Goal: Task Accomplishment & Management: Manage account settings

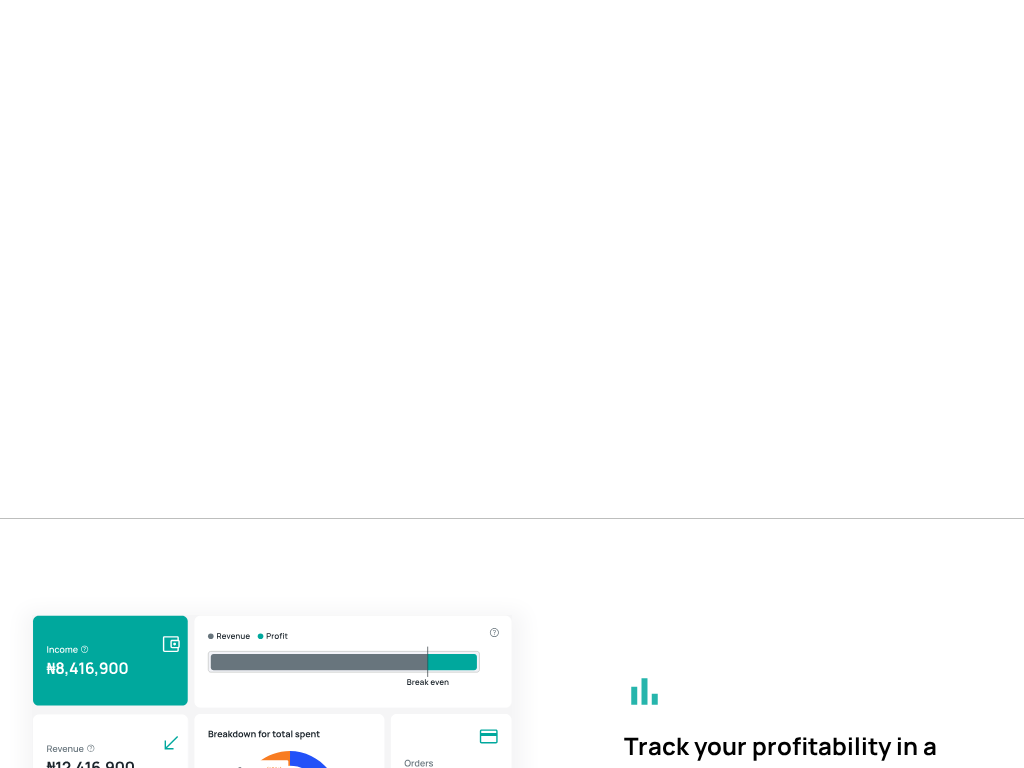
scroll to position [914, 0]
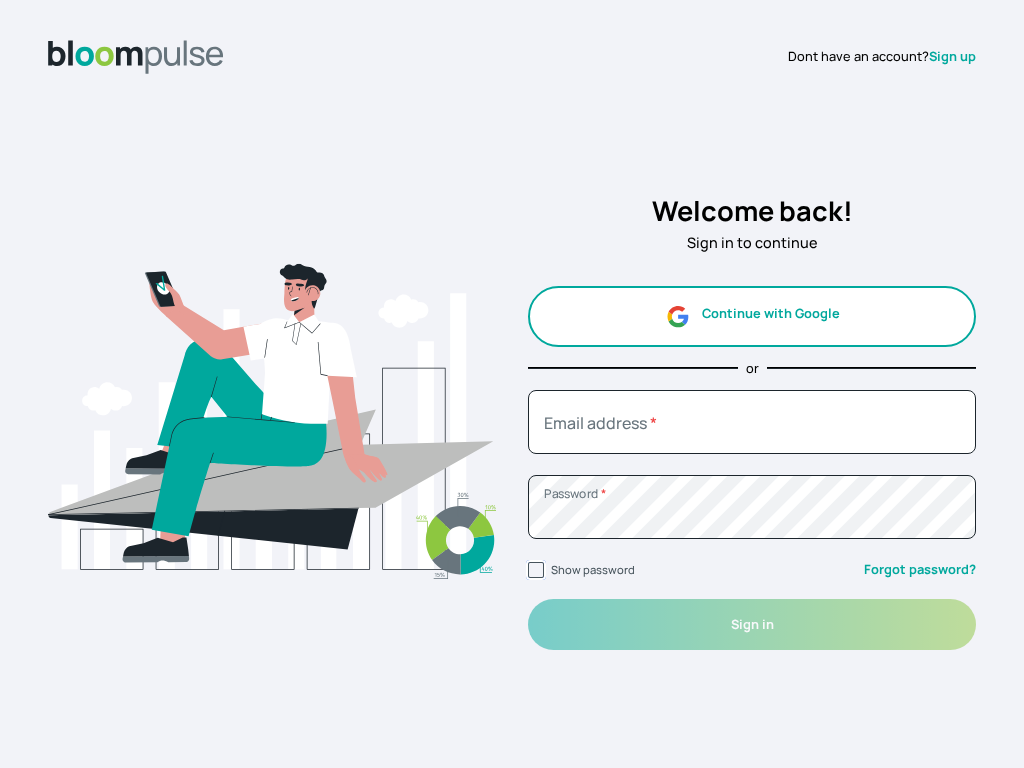
click at [536, 570] on input "Show password" at bounding box center [536, 570] width 16 height 16
checkbox input "true"
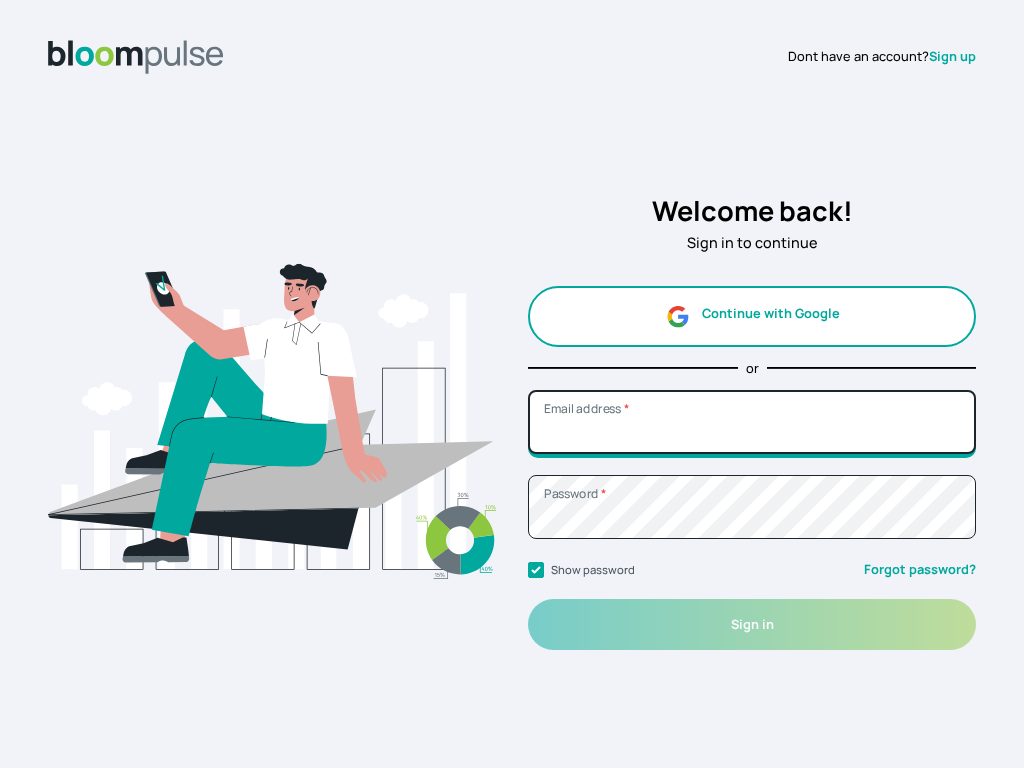
click at [752, 421] on input "Email address *" at bounding box center [752, 422] width 448 height 64
type input "felipe59@clientcaf.info"
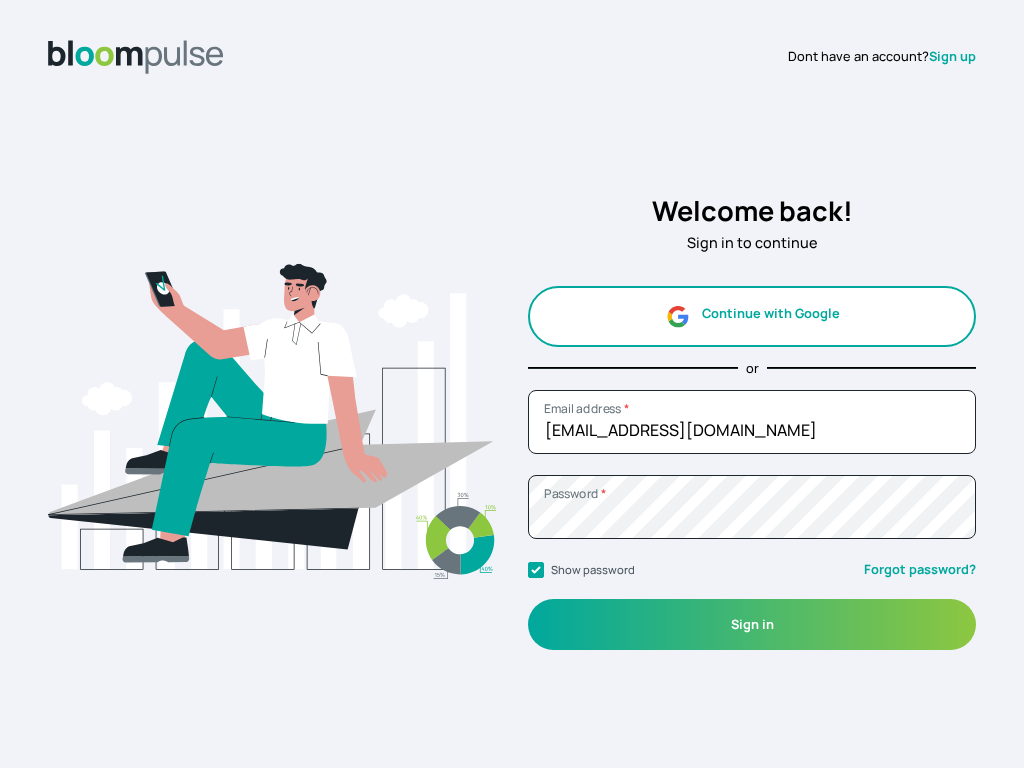
click at [752, 624] on button "Sign in" at bounding box center [752, 624] width 448 height 51
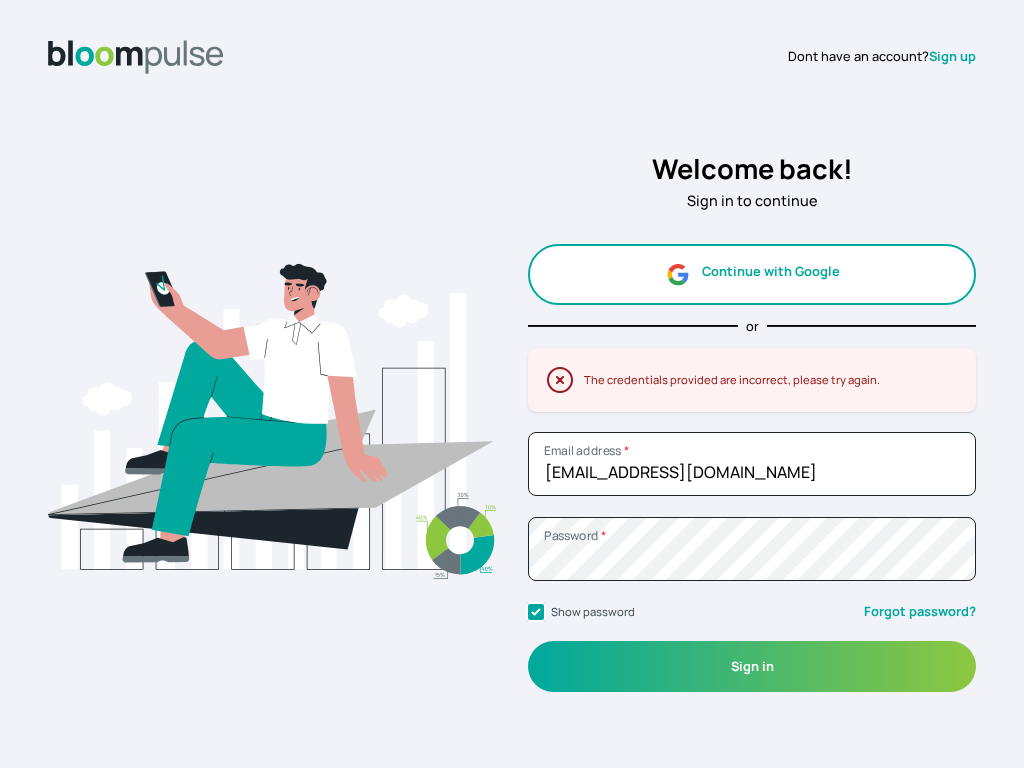
click at [536, 612] on input "Show password" at bounding box center [536, 612] width 16 height 16
checkbox input "false"
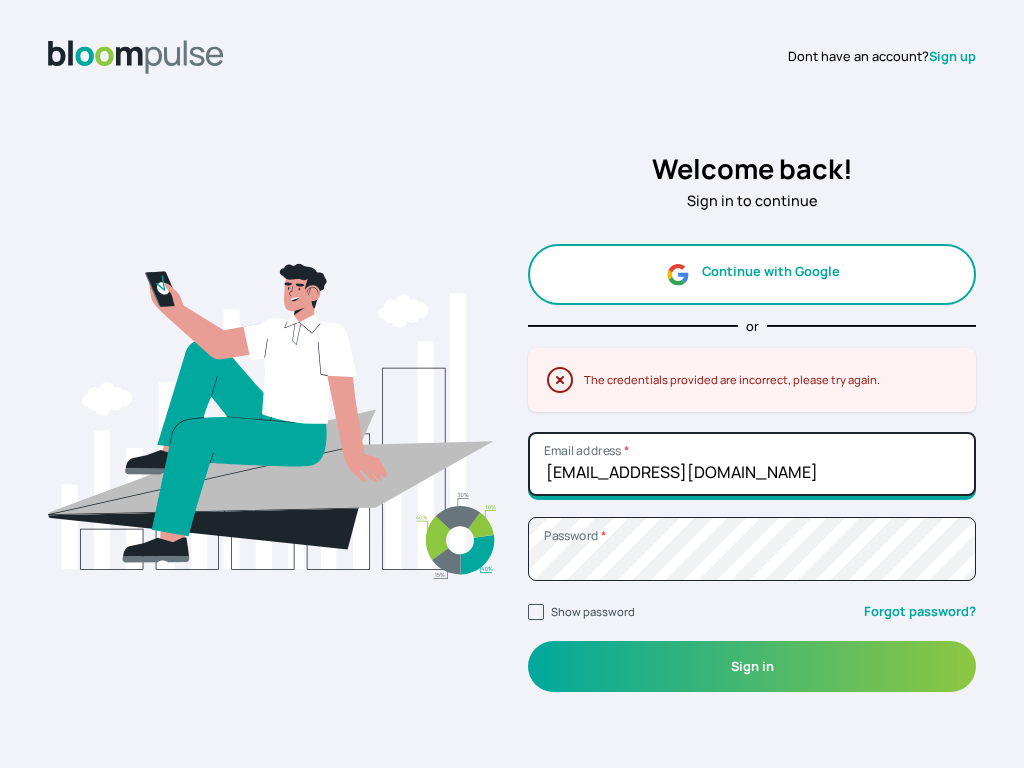
click at [752, 463] on input "felipe59@clientcaf.info" at bounding box center [752, 464] width 448 height 64
type input "f"
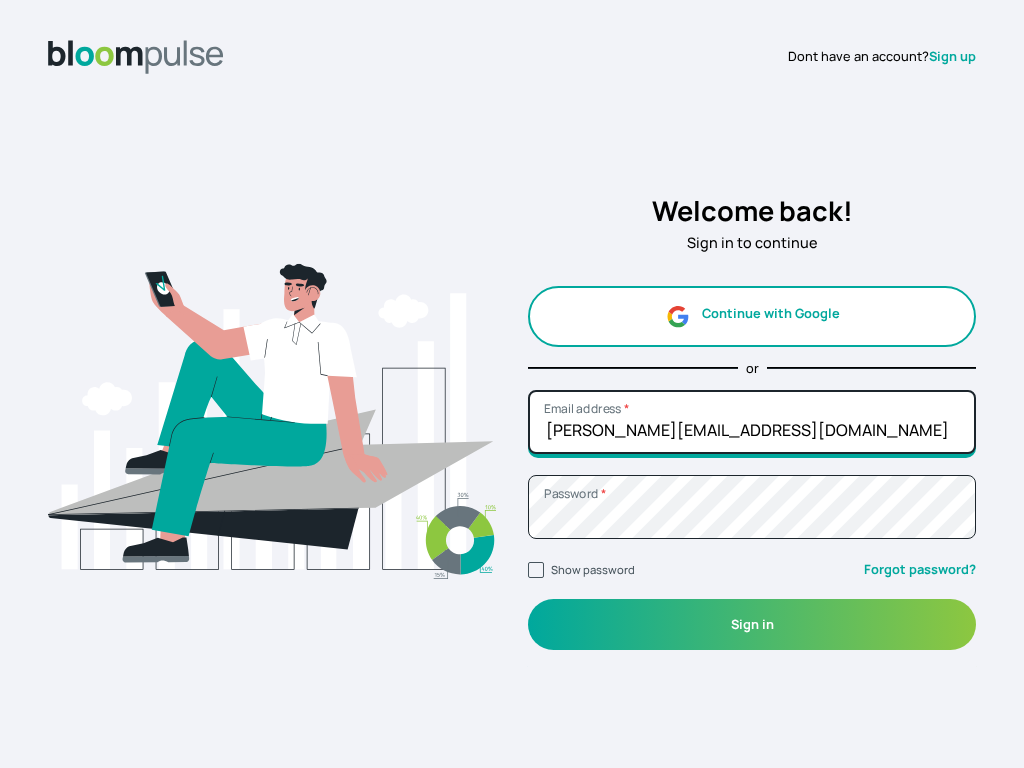
type input "casey.swiftt@aol.com"
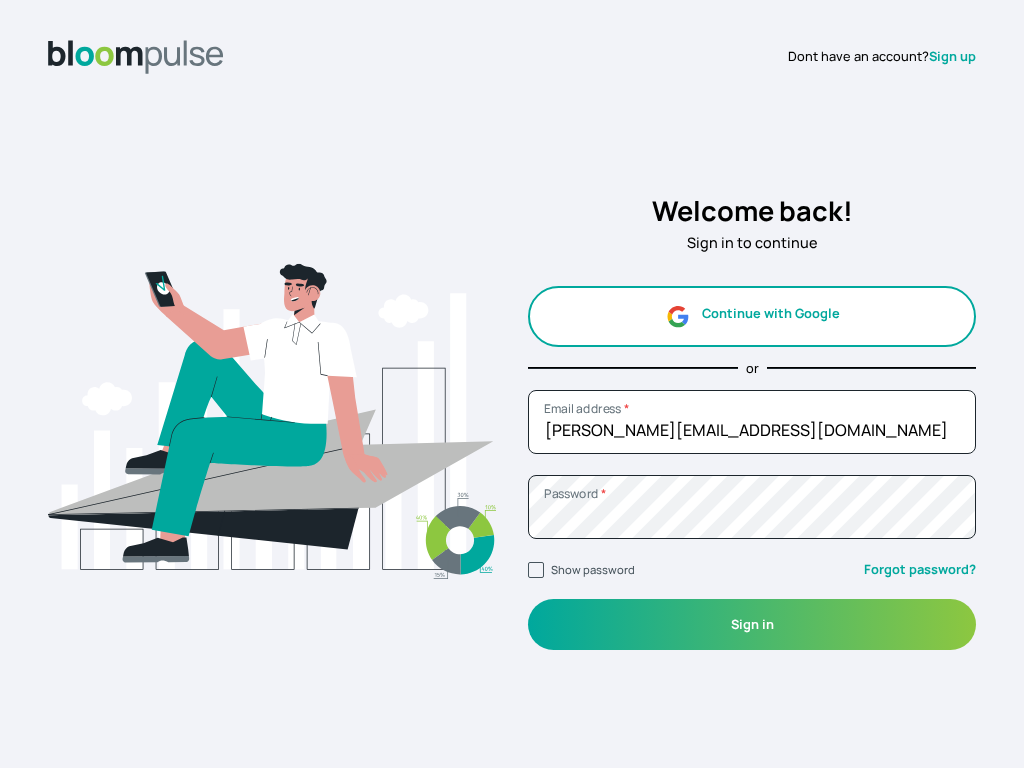
click at [752, 624] on button "Sign in" at bounding box center [752, 624] width 448 height 51
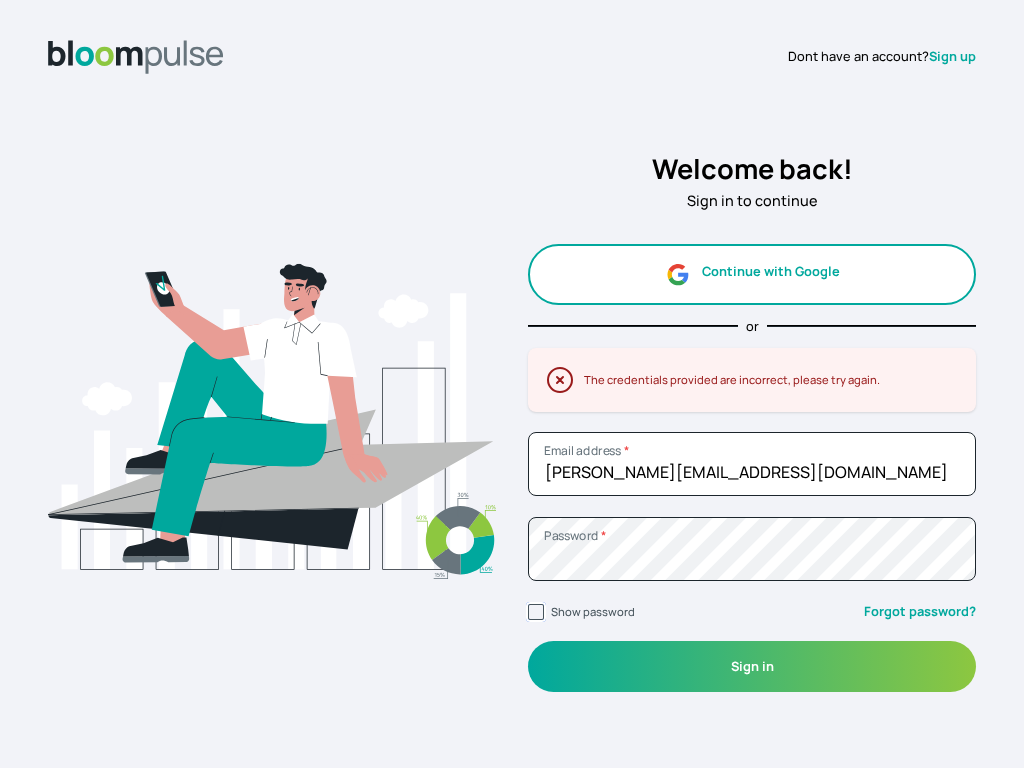
click at [536, 612] on input "Show password" at bounding box center [536, 612] width 16 height 16
checkbox input "true"
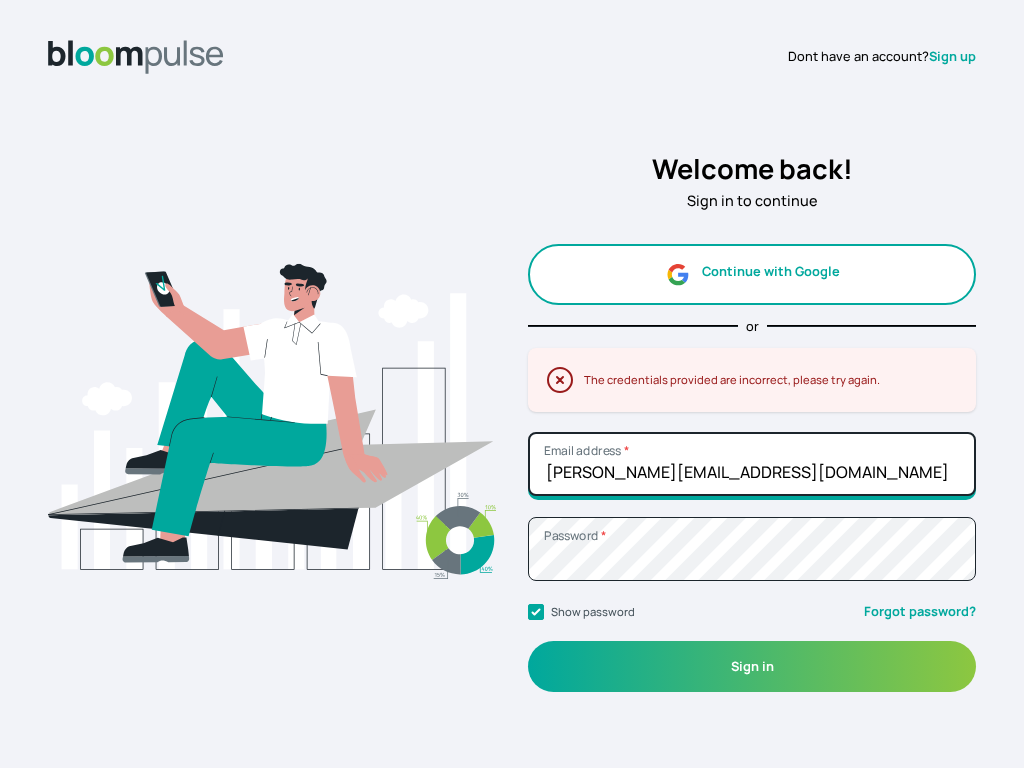
click at [752, 463] on input "casey.swiftt@aol.com" at bounding box center [752, 464] width 448 height 64
type input "c"
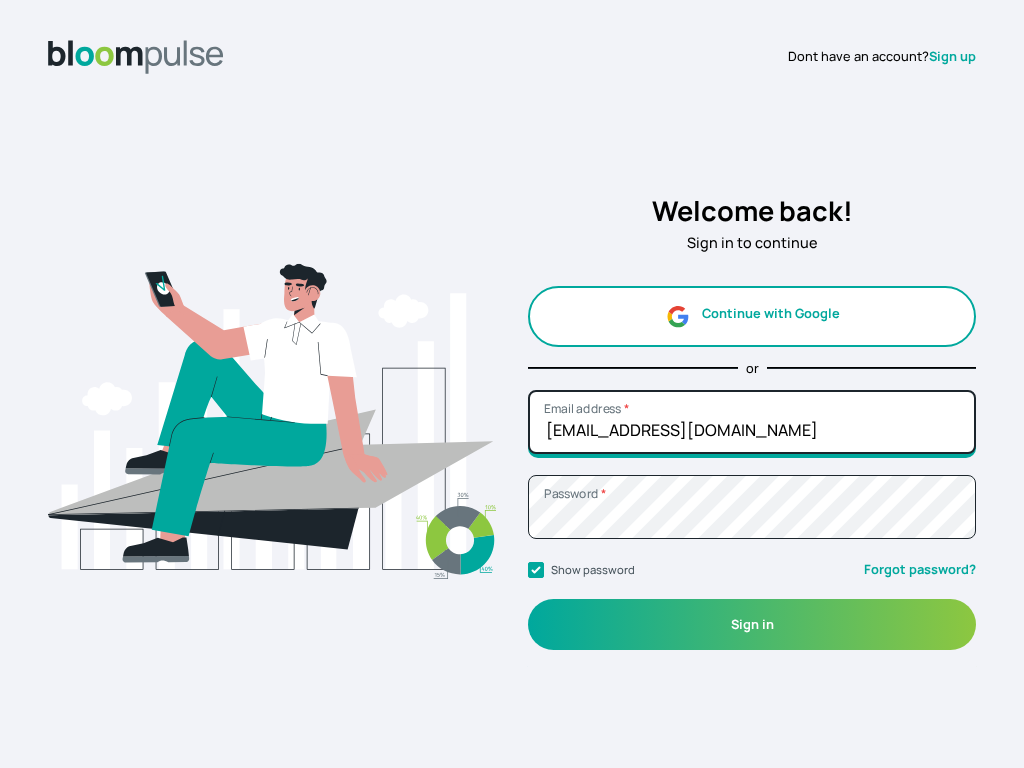
type input "felipe59@clientcaf.info"
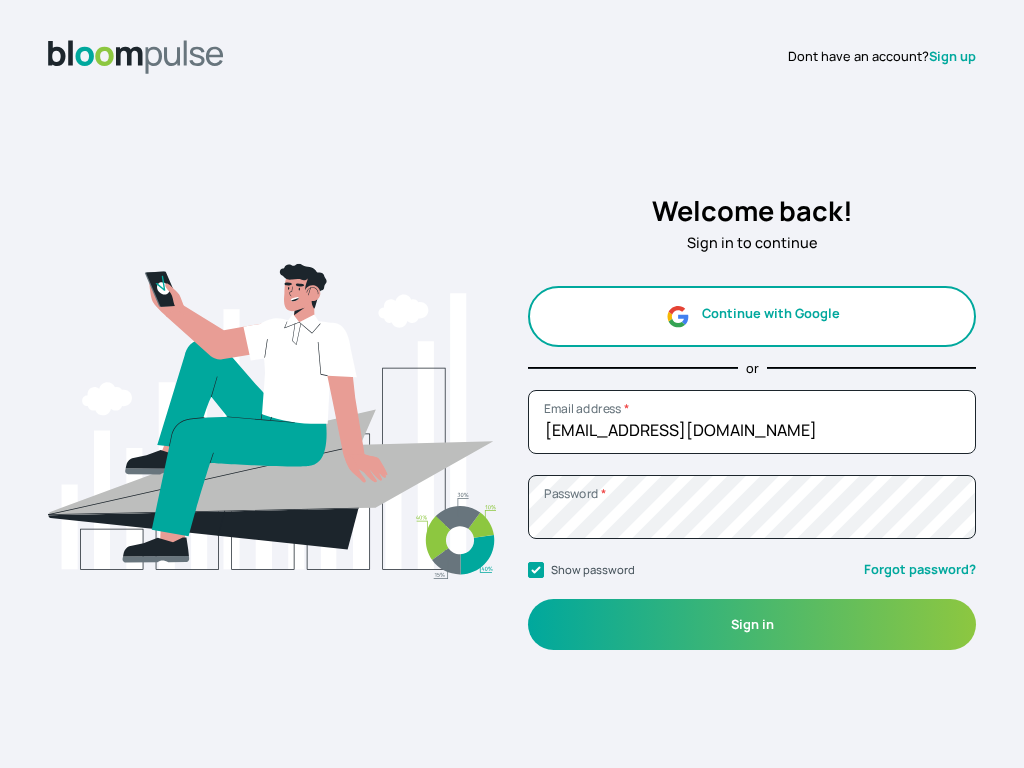
click at [752, 624] on button "Sign in" at bounding box center [752, 624] width 448 height 51
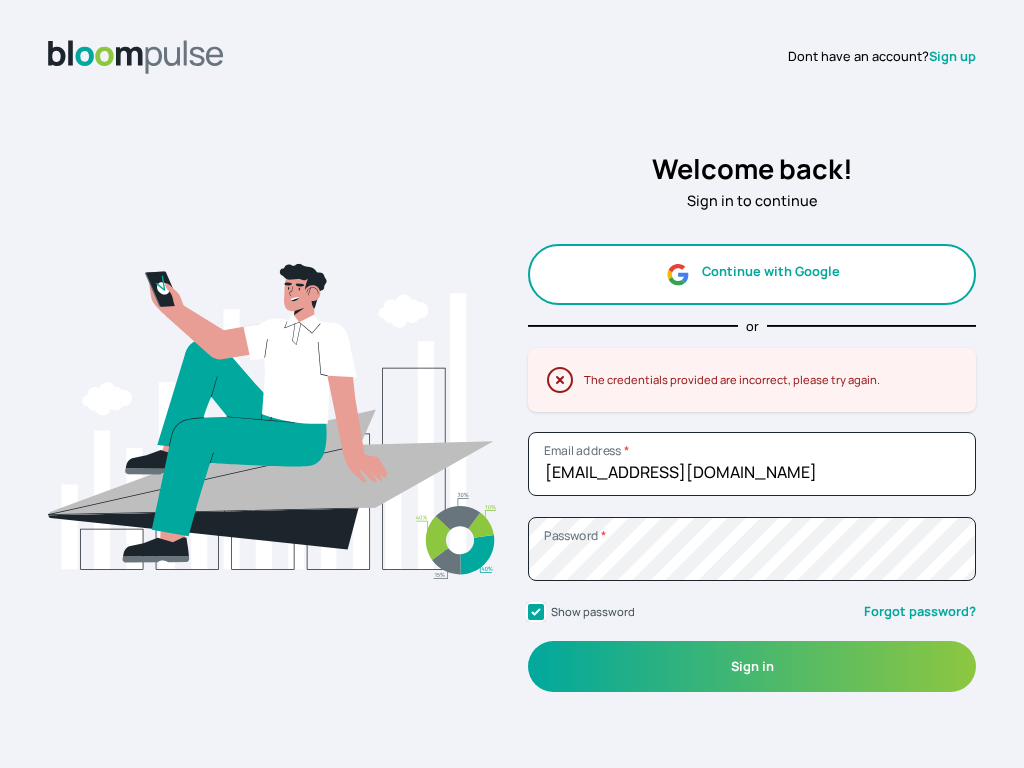
click at [536, 612] on input "Show password" at bounding box center [536, 612] width 16 height 16
checkbox input "false"
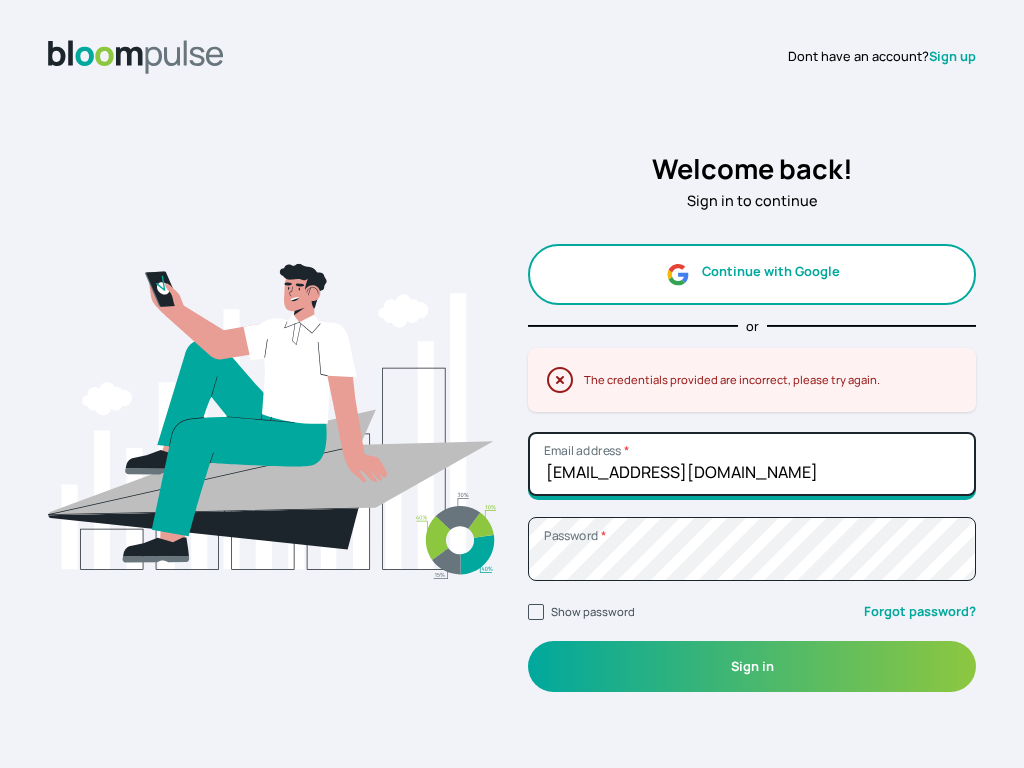
click at [752, 463] on input "felipe59@clientcaf.info" at bounding box center [752, 464] width 448 height 64
type input "f"
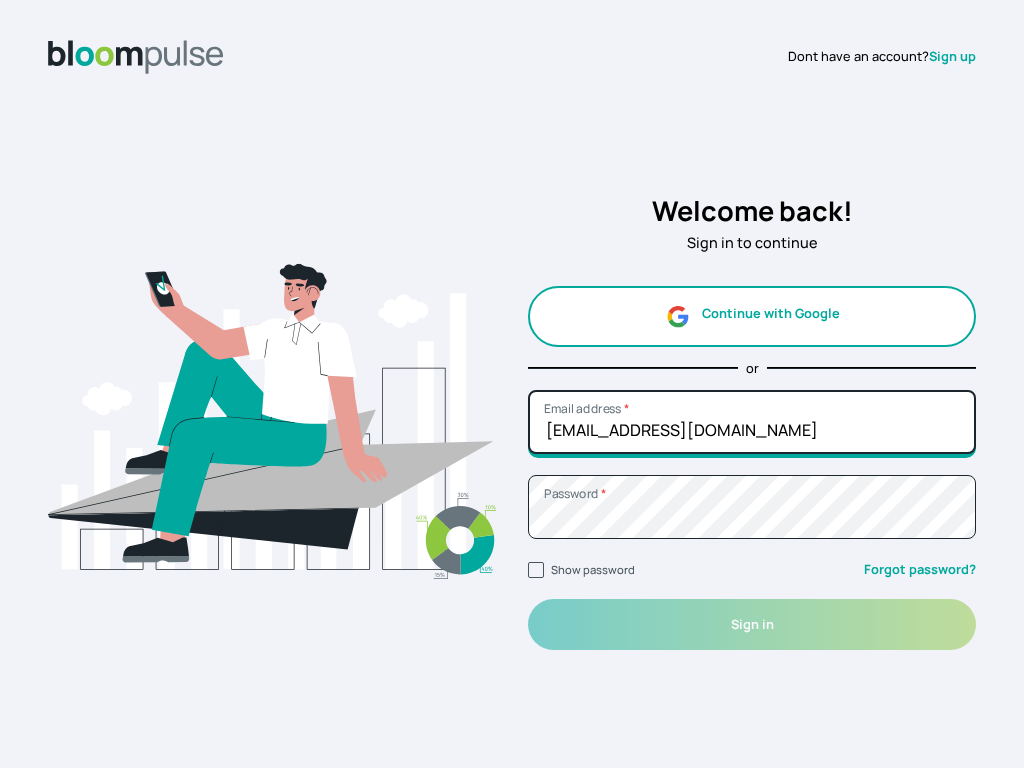
type input "brandonfarmer75@outlook.com"
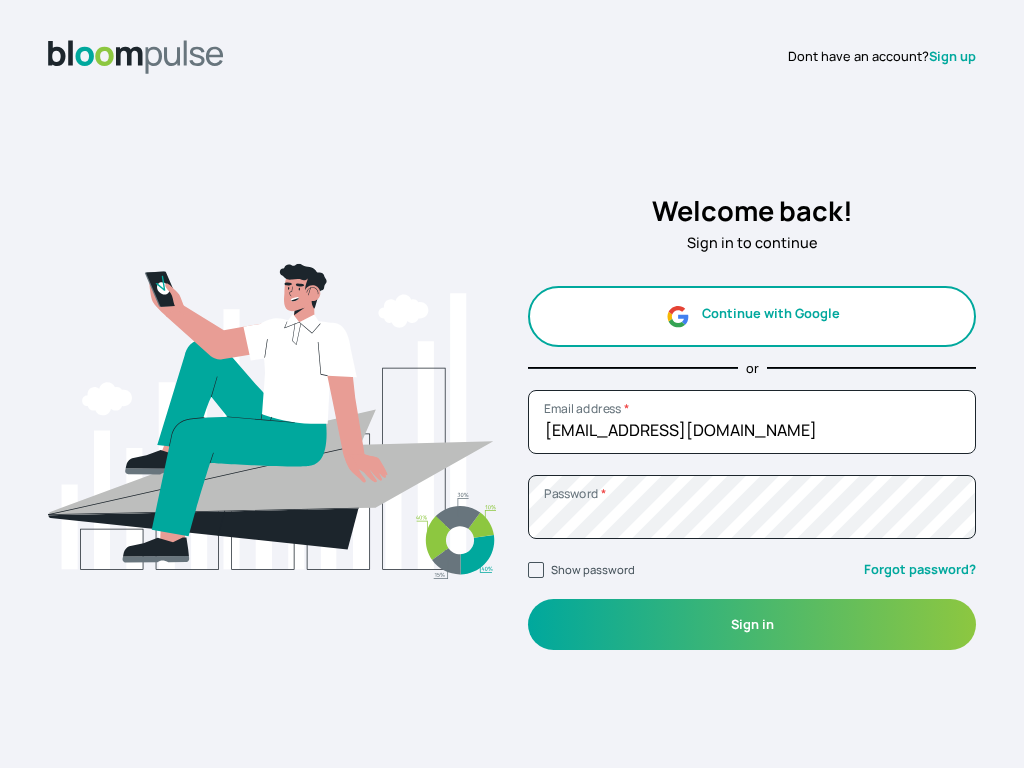
click at [752, 624] on button "Sign in" at bounding box center [752, 624] width 448 height 51
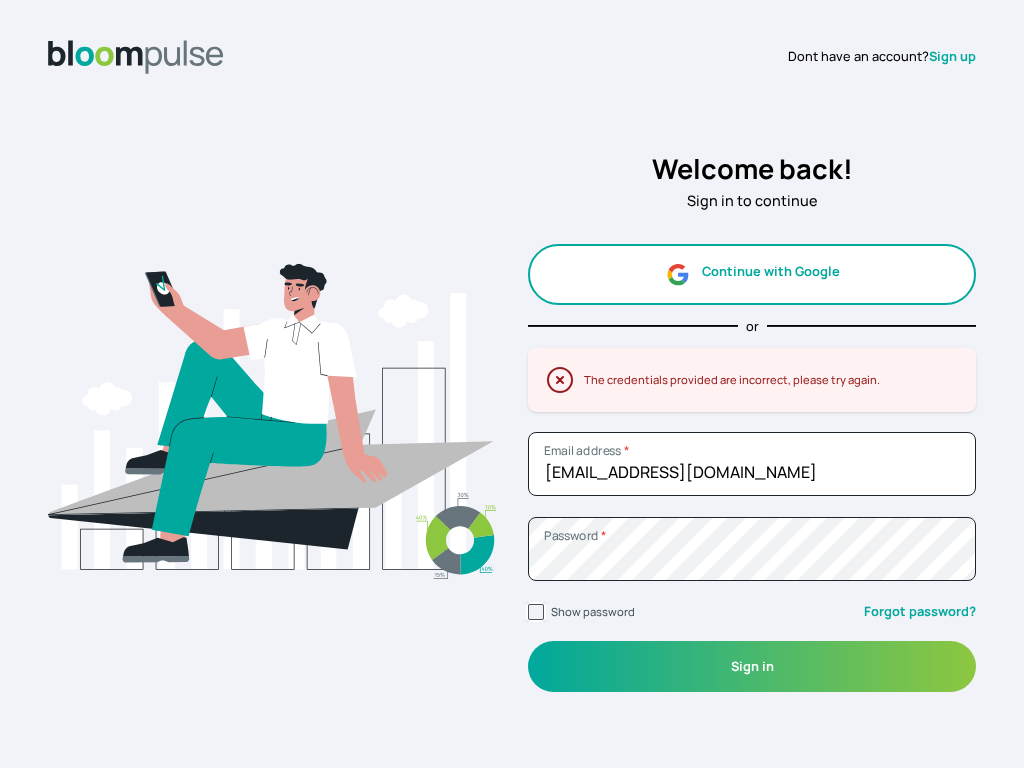
click at [536, 612] on input "Show password" at bounding box center [536, 612] width 16 height 16
checkbox input "true"
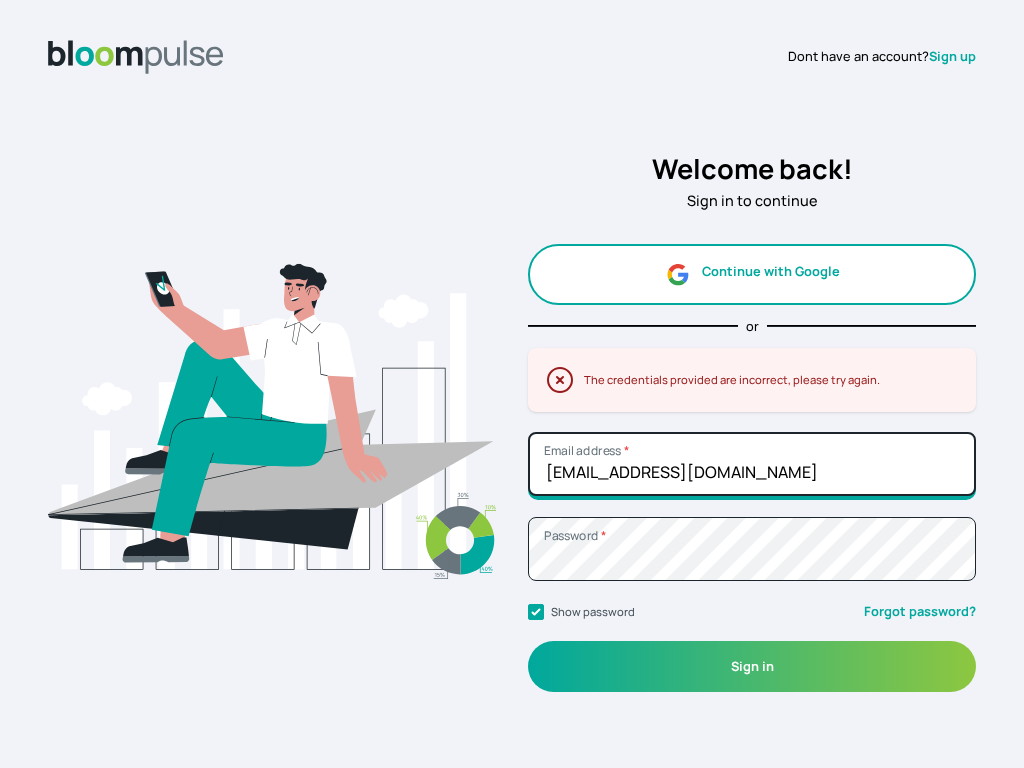
click at [752, 463] on input "brandonfarmer75@outlook.com" at bounding box center [752, 464] width 448 height 64
type input "com"
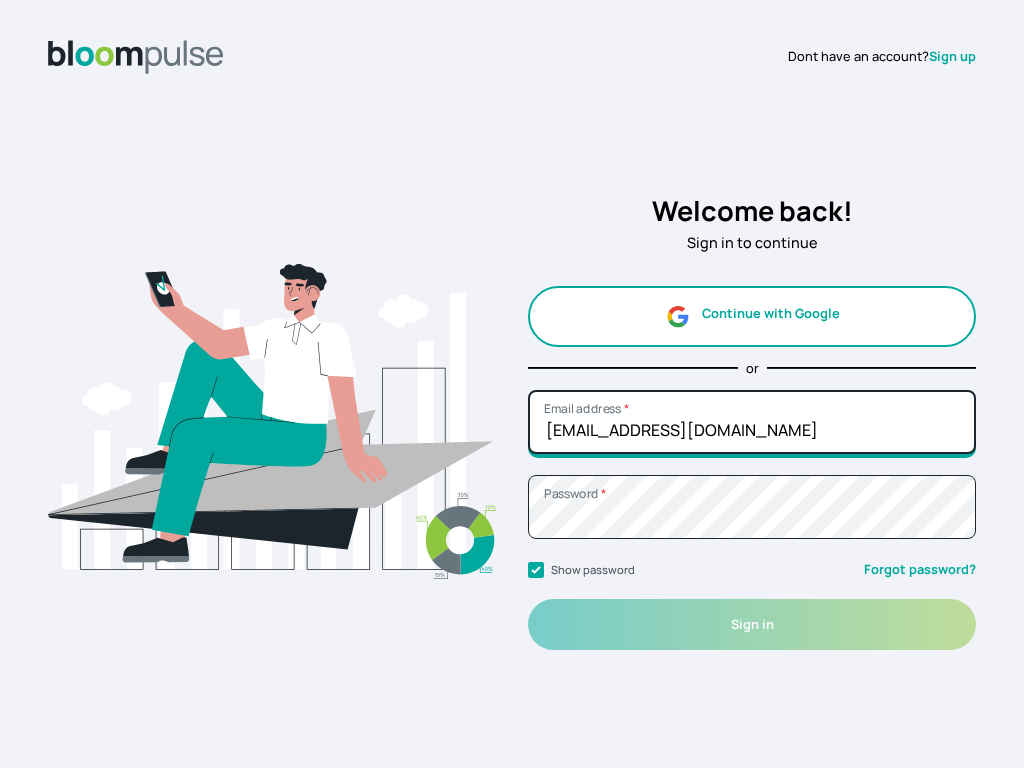
type input "brandonfarmer75@outlook.com"
